Goal: Task Accomplishment & Management: Use online tool/utility

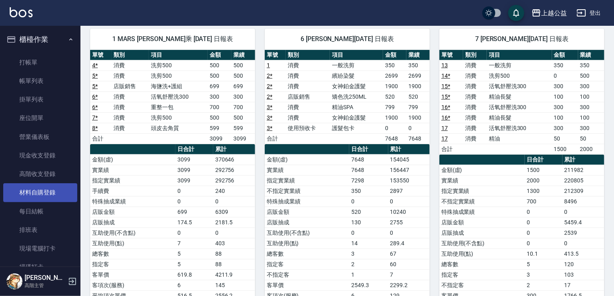
scroll to position [31, 0]
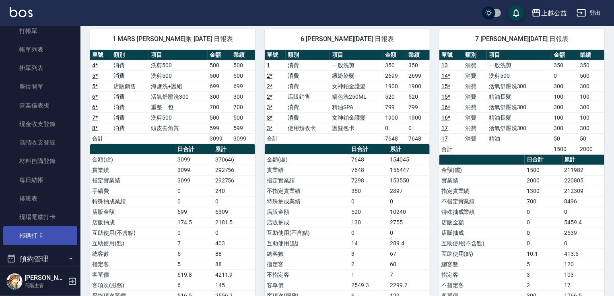
click at [54, 234] on link "掃碼打卡" at bounding box center [40, 235] width 74 height 19
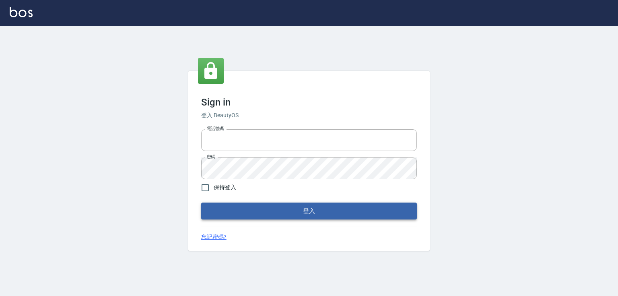
type input "0979268866"
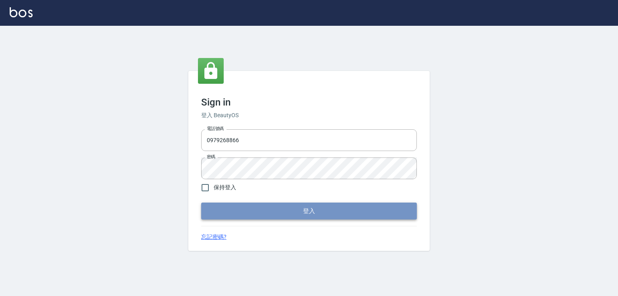
click at [231, 206] on button "登入" at bounding box center [309, 210] width 216 height 17
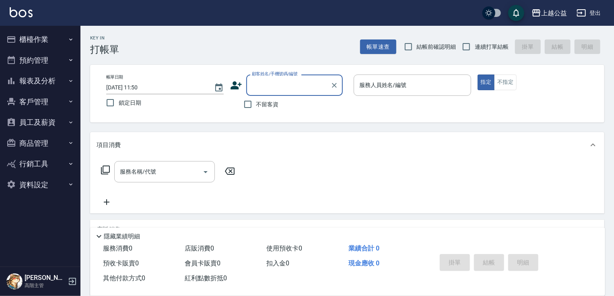
click at [56, 36] on button "櫃檯作業" at bounding box center [40, 39] width 74 height 21
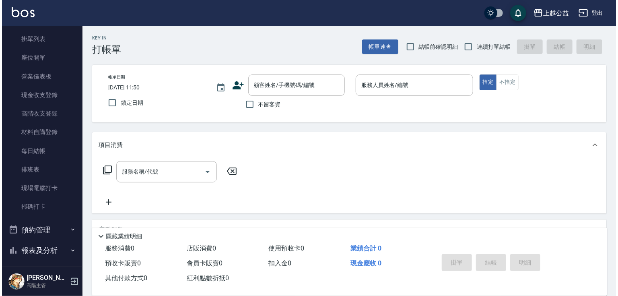
scroll to position [66, 0]
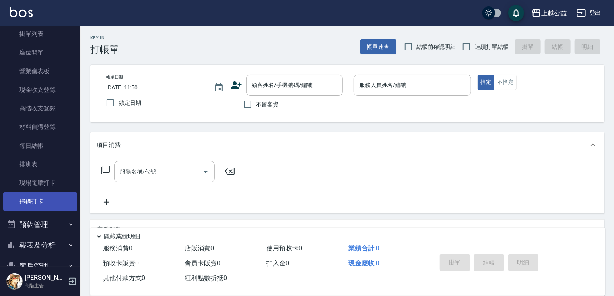
click at [56, 196] on link "掃碼打卡" at bounding box center [40, 201] width 74 height 19
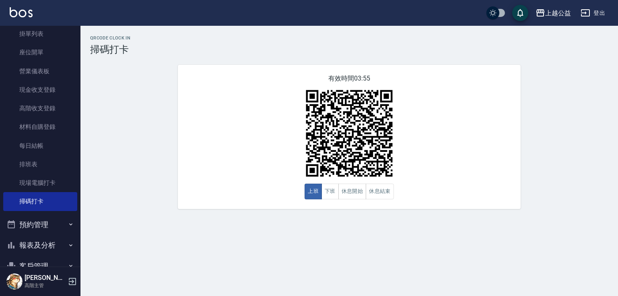
scroll to position [167, 0]
